Goal: Information Seeking & Learning: Learn about a topic

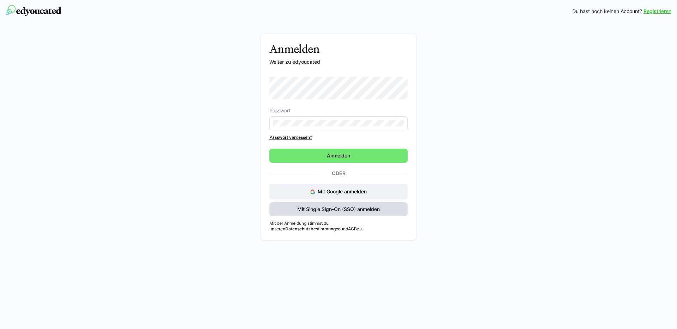
click at [340, 208] on span "Mit Single Sign-On (SSO) anmelden" at bounding box center [338, 209] width 85 height 7
click at [344, 208] on span "Mit Single Sign-On (SSO) anmelden" at bounding box center [338, 209] width 85 height 7
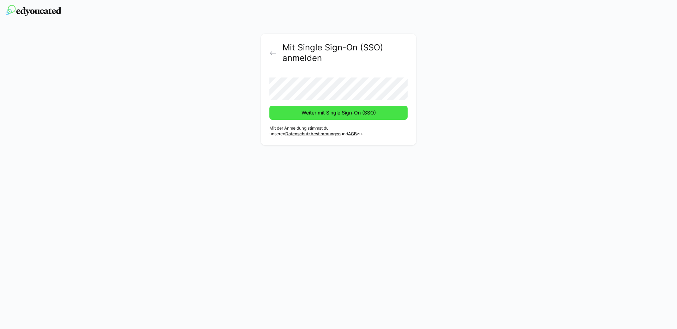
click at [346, 111] on span "Weiter mit Single Sign-On (SSO)" at bounding box center [338, 112] width 76 height 7
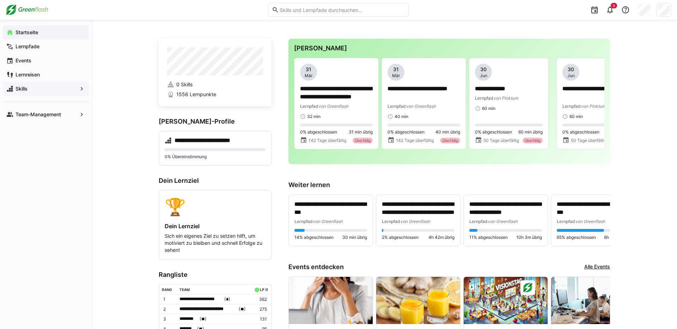
click at [24, 84] on div "Skills" at bounding box center [46, 89] width 86 height 14
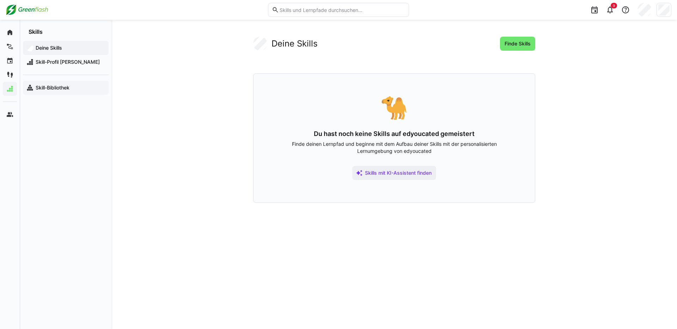
click at [73, 84] on div "Skill-Bibliothek" at bounding box center [66, 88] width 86 height 14
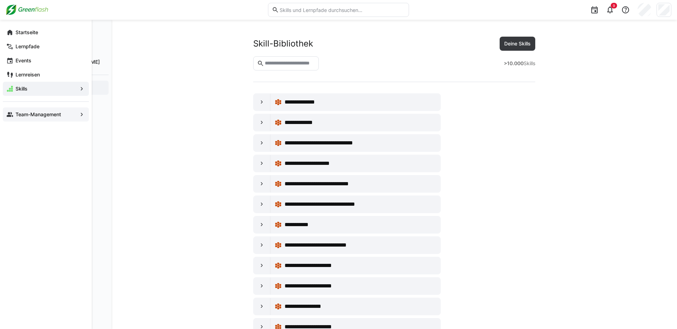
click at [41, 119] on div "Team-Management" at bounding box center [46, 114] width 86 height 14
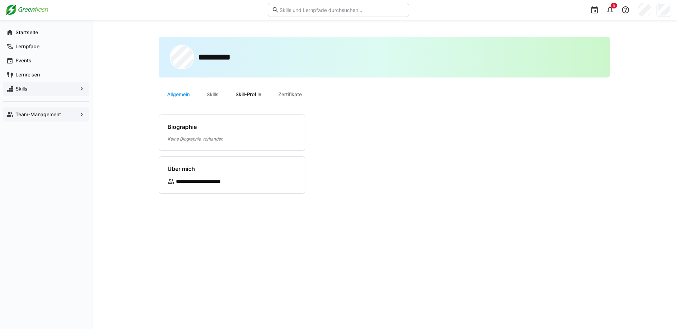
click at [254, 92] on div "Skill-Profile" at bounding box center [248, 94] width 43 height 17
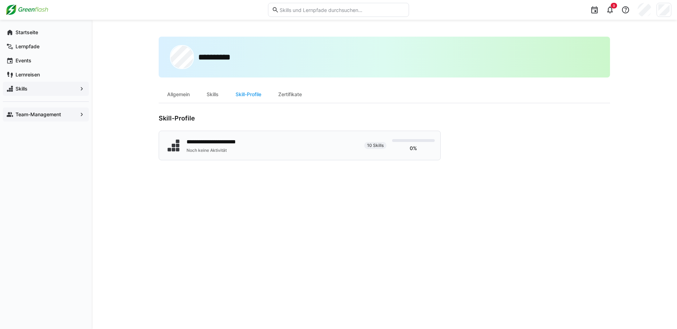
click at [212, 139] on div "**********" at bounding box center [215, 142] width 59 height 8
click at [39, 32] on span "Startseite" at bounding box center [49, 32] width 71 height 7
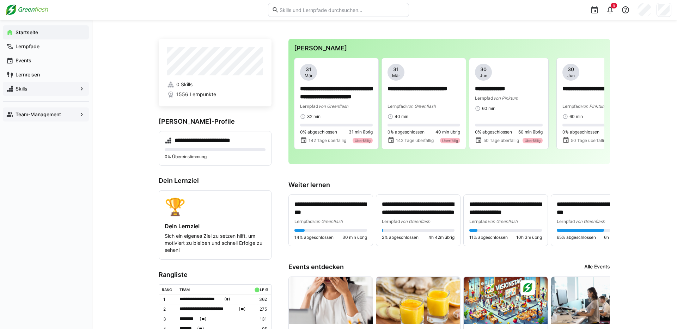
click at [0, 0] on app-navigation-label "Team-Management" at bounding box center [0, 0] width 0 height 0
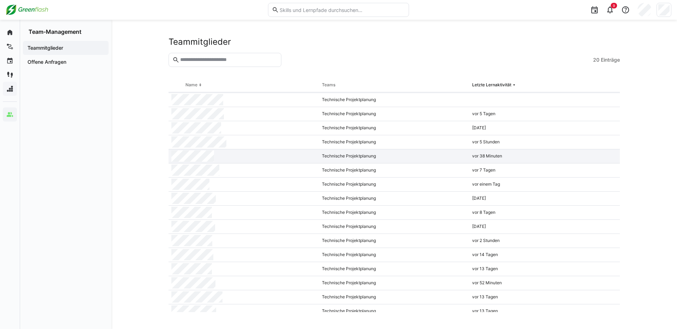
scroll to position [62, 0]
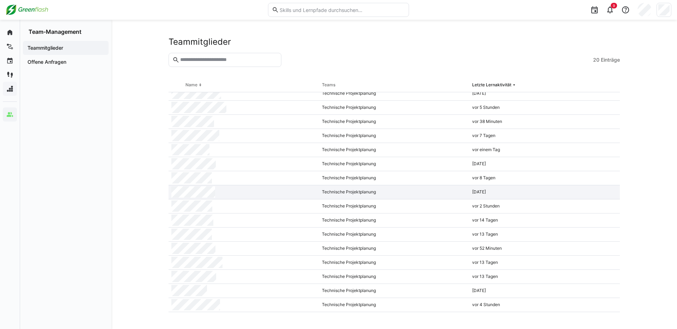
click at [217, 194] on div at bounding box center [243, 192] width 150 height 14
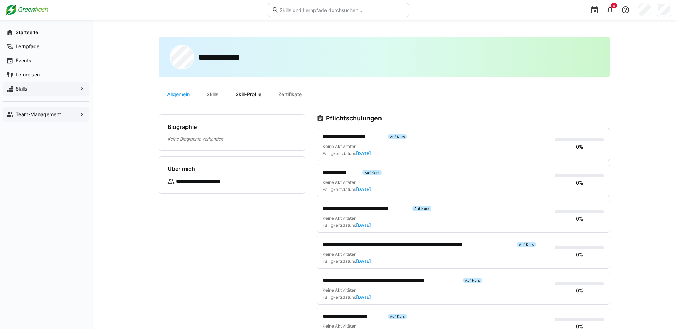
click at [243, 91] on div "Skill-Profile" at bounding box center [248, 94] width 43 height 17
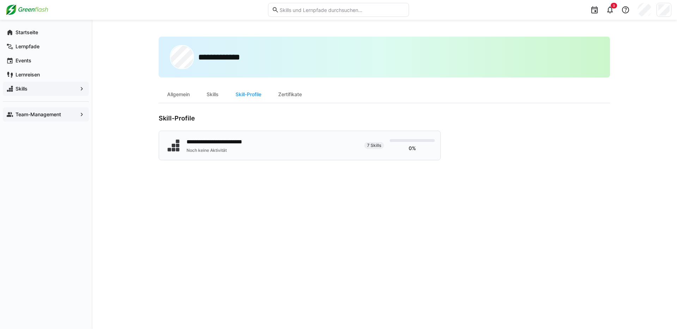
click at [248, 143] on div "**********" at bounding box center [220, 142] width 68 height 8
